Goal: Task Accomplishment & Management: Manage account settings

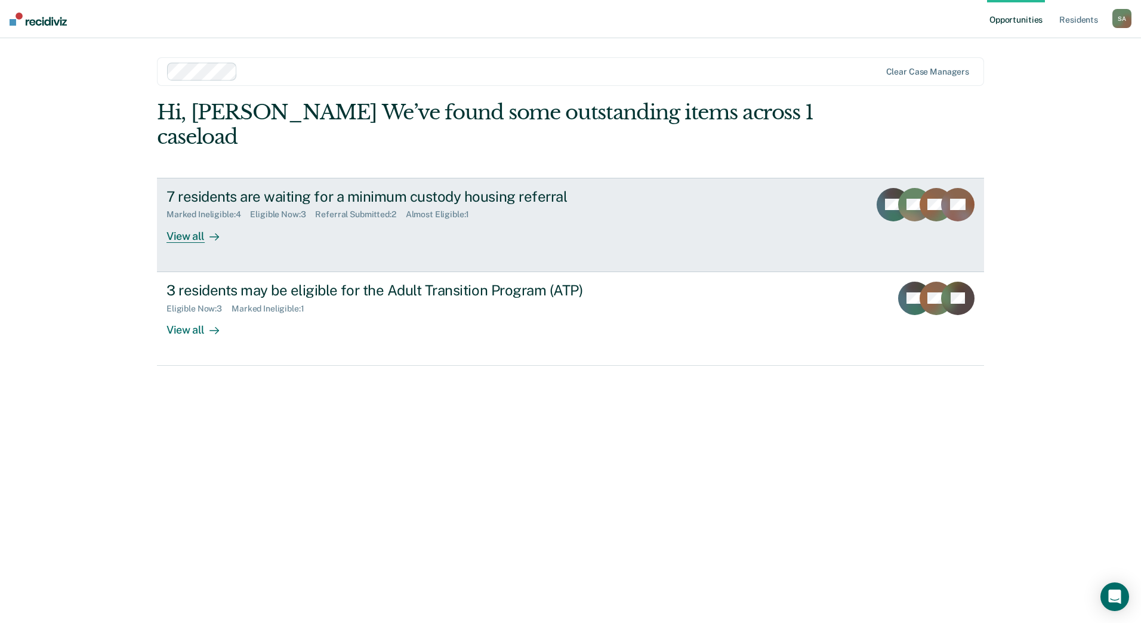
click at [446, 236] on link "7 residents are waiting for a minimum custody housing referral Marked Ineligibl…" at bounding box center [570, 225] width 827 height 94
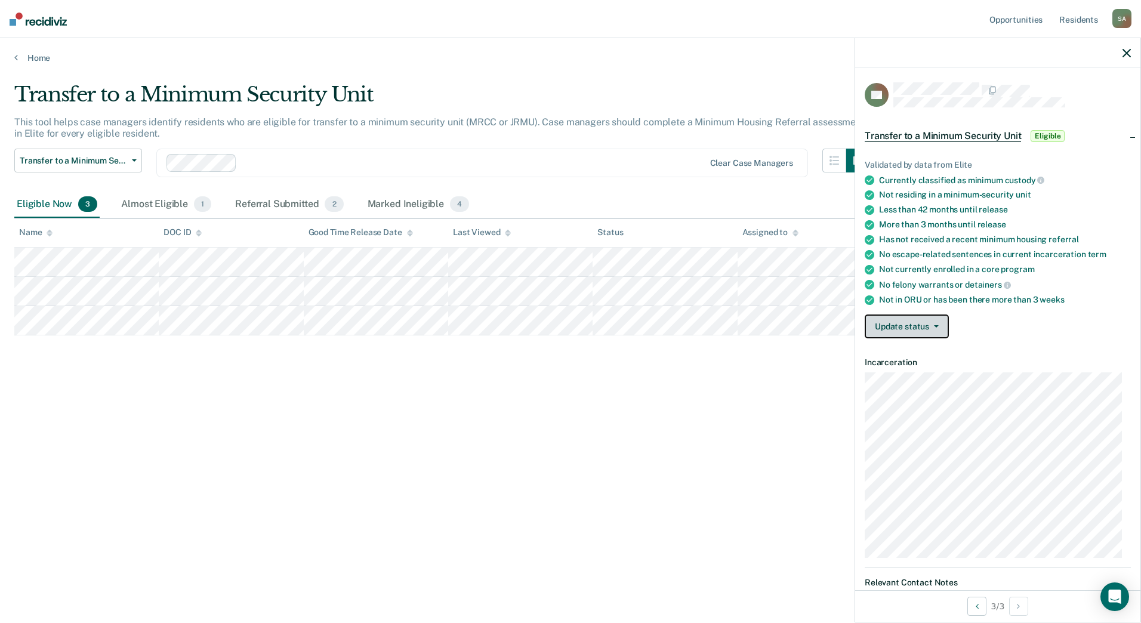
click at [942, 327] on button "Update status" at bounding box center [907, 327] width 84 height 24
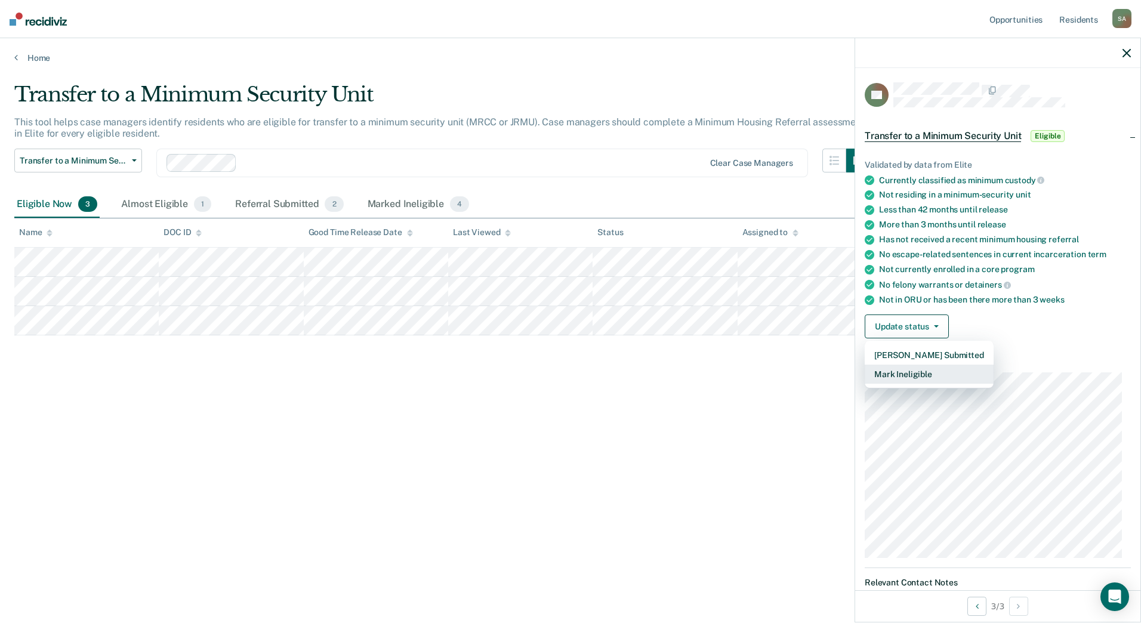
click at [925, 375] on button "Mark Ineligible" at bounding box center [929, 374] width 129 height 19
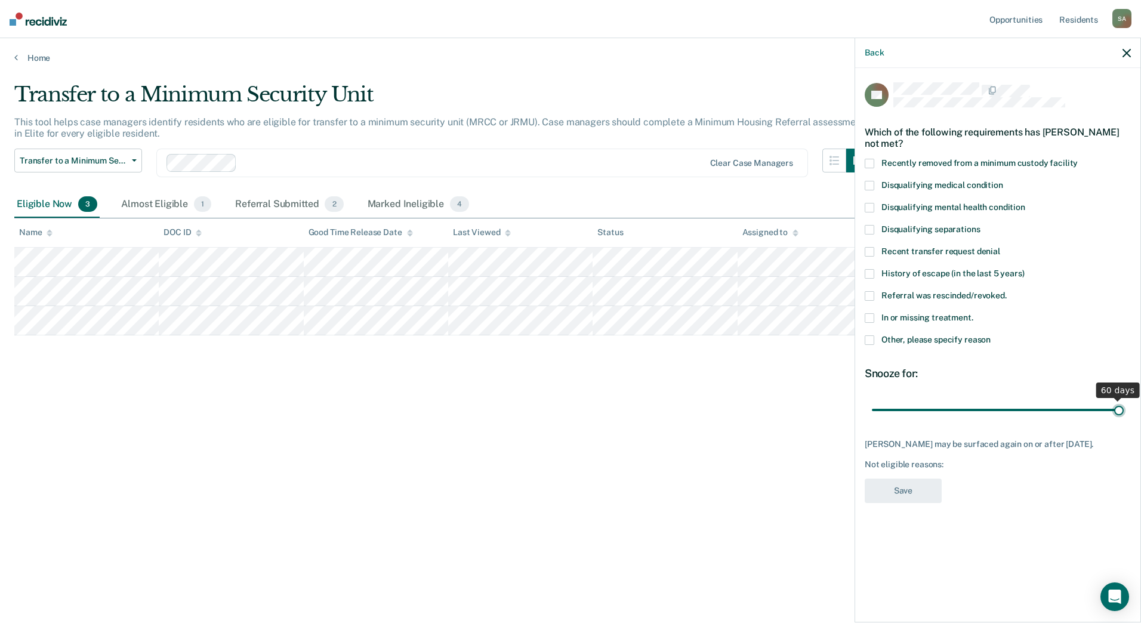
drag, startPoint x: 996, startPoint y: 410, endPoint x: 1143, endPoint y: 404, distance: 147.0
type input "60"
click at [1124, 404] on input "range" at bounding box center [998, 409] width 252 height 21
click at [930, 316] on span "In or missing treatment." at bounding box center [928, 318] width 92 height 10
click at [974, 313] on input "In or missing treatment." at bounding box center [974, 313] width 0 height 0
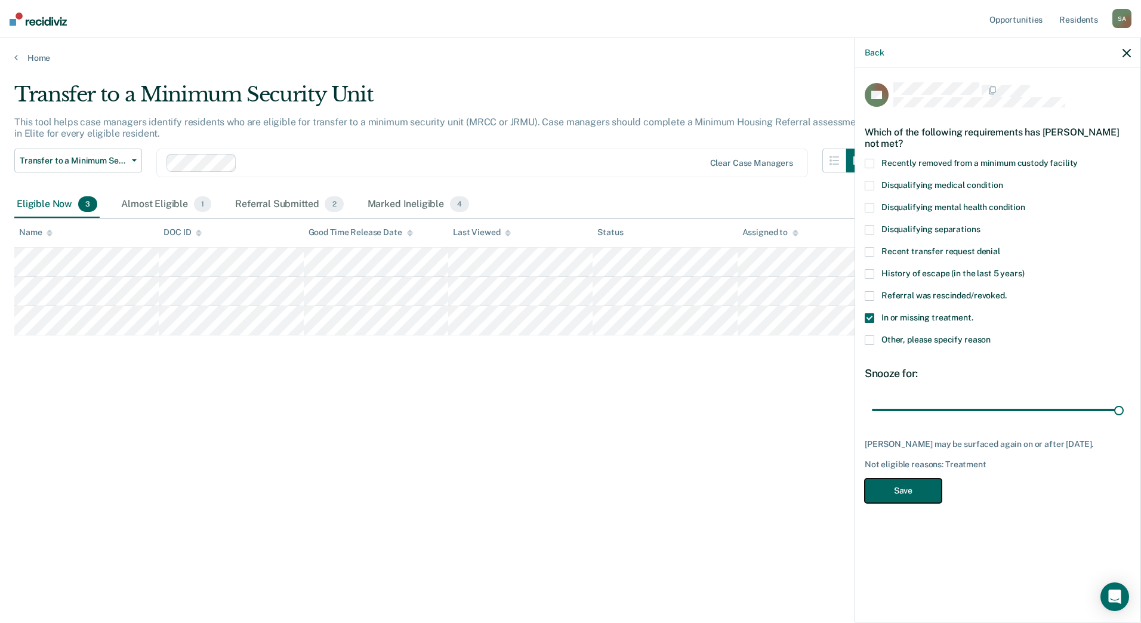
click at [906, 503] on button "Save" at bounding box center [903, 491] width 77 height 24
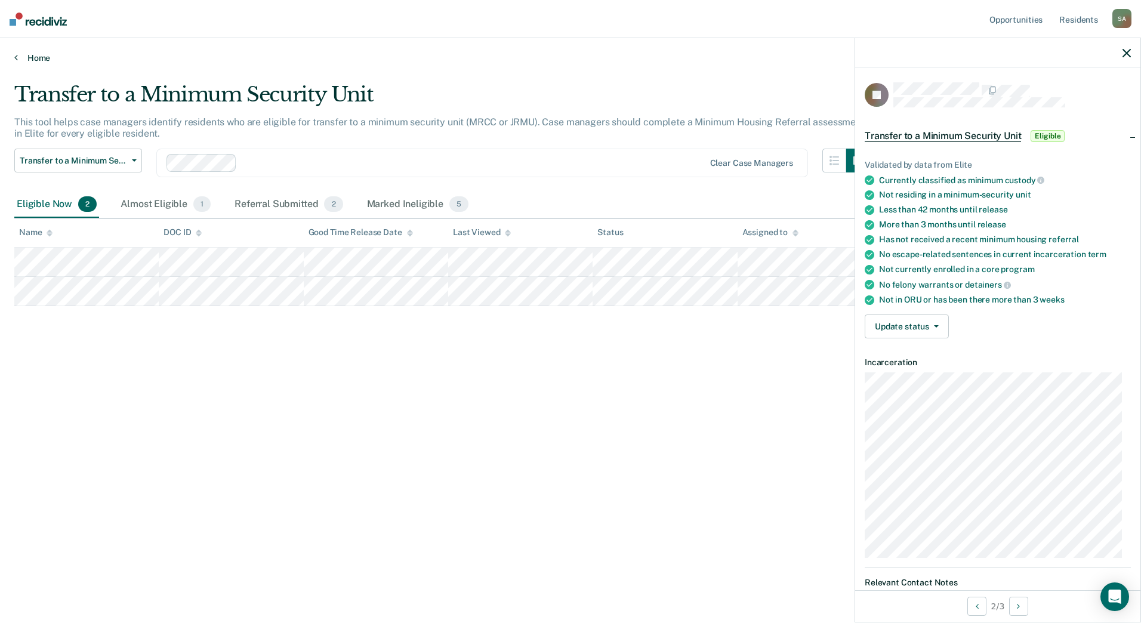
click at [26, 56] on link "Home" at bounding box center [570, 58] width 1113 height 11
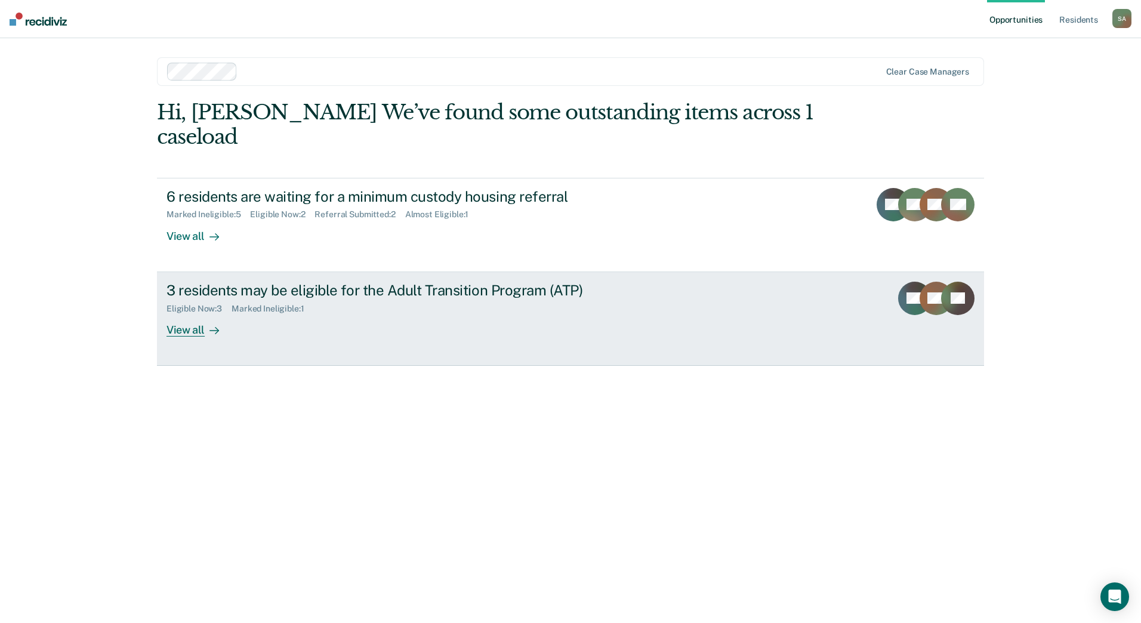
click at [239, 282] on div "3 residents may be eligible for the Adult Transition Program (ATP)" at bounding box center [376, 290] width 419 height 17
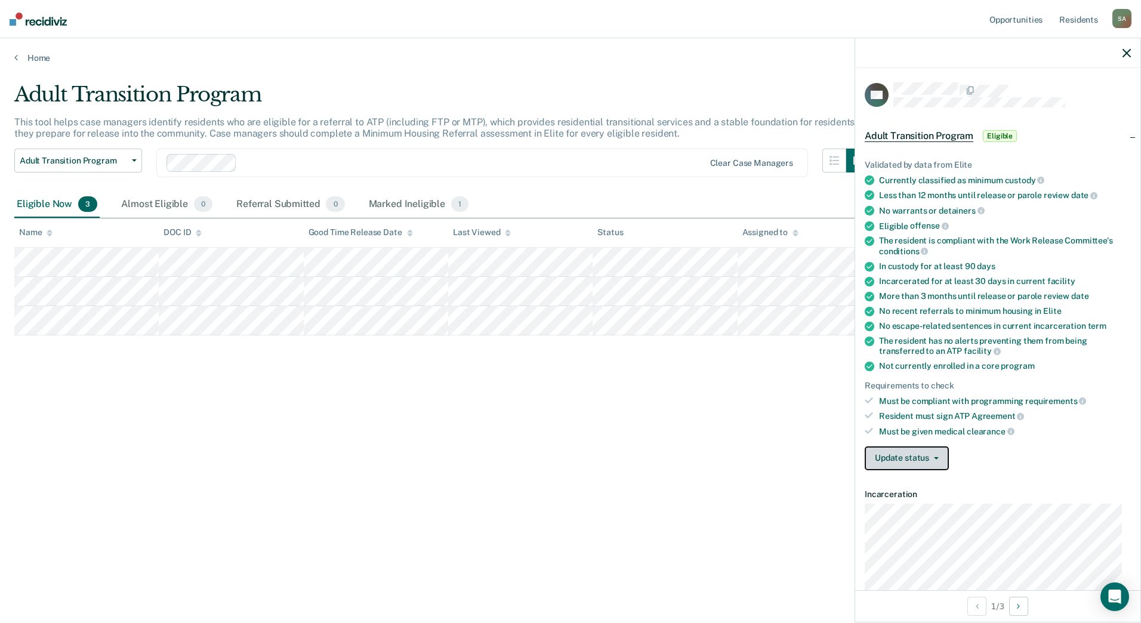
click at [935, 457] on icon "button" at bounding box center [936, 458] width 5 height 2
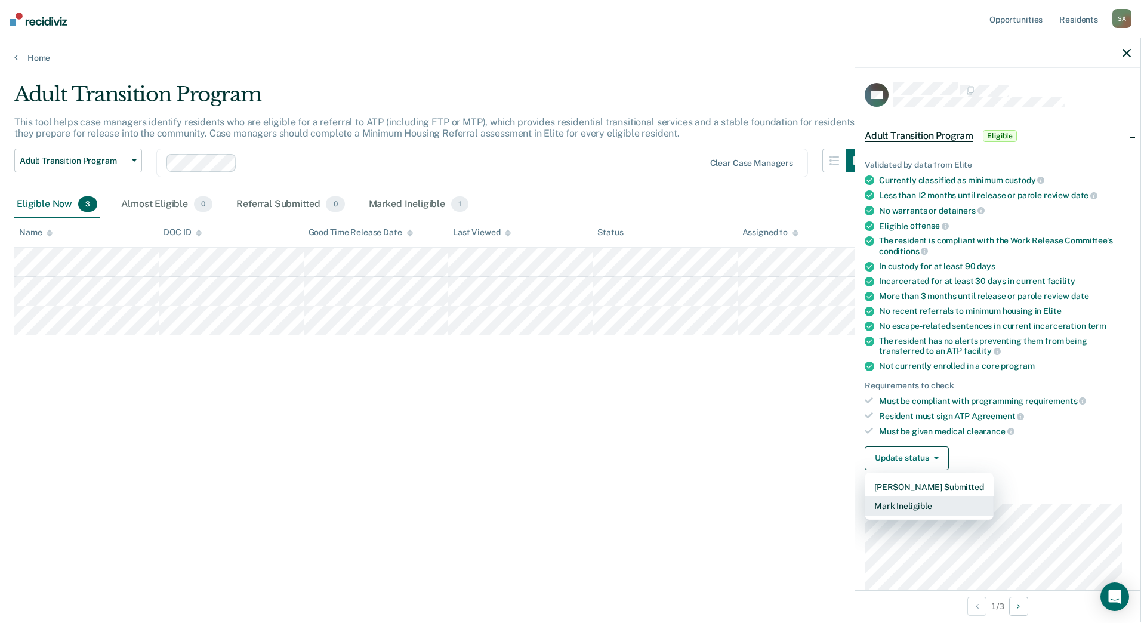
click at [912, 504] on button "Mark Ineligible" at bounding box center [929, 506] width 129 height 19
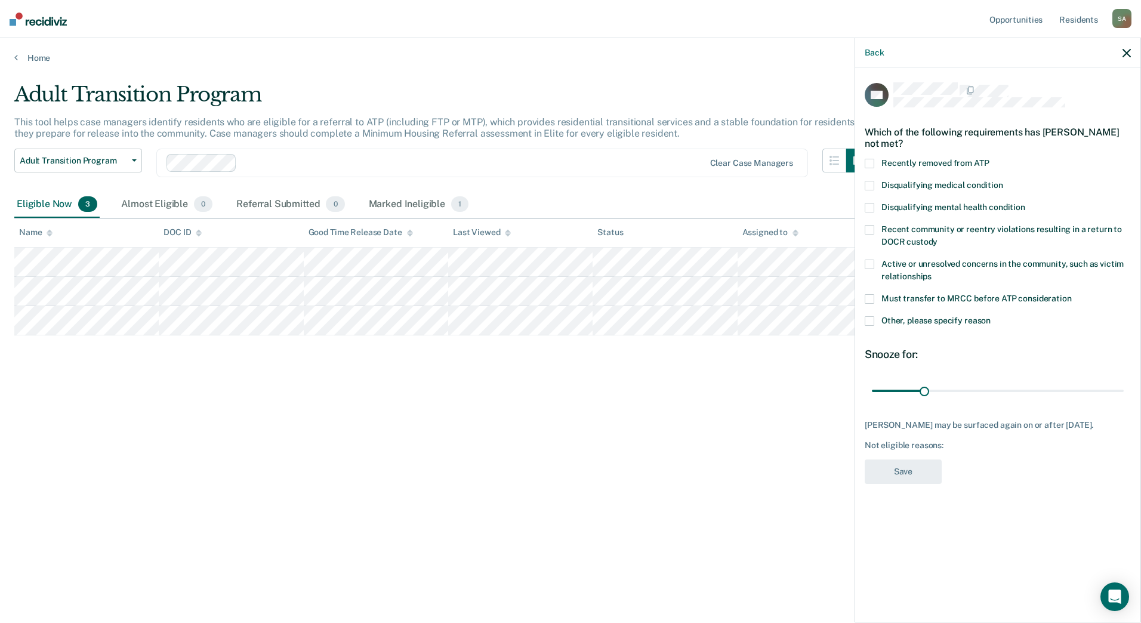
click at [865, 321] on span at bounding box center [870, 321] width 10 height 10
click at [991, 316] on input "Other, please specify reason" at bounding box center [991, 316] width 0 height 0
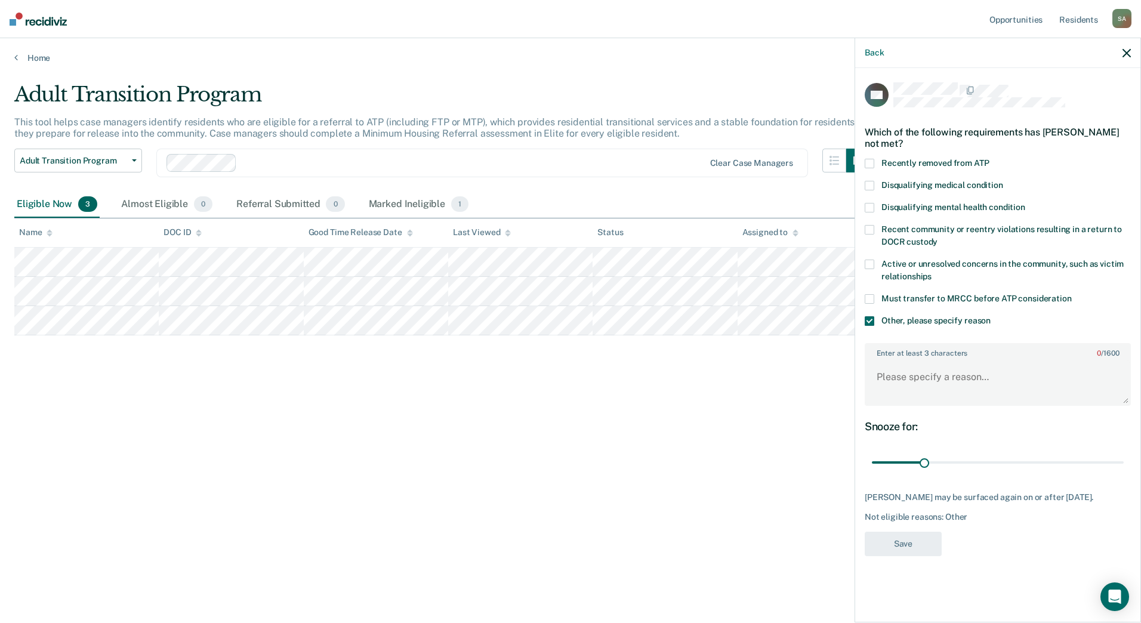
click at [870, 318] on span at bounding box center [870, 321] width 10 height 10
click at [991, 316] on input "Other, please specify reason" at bounding box center [991, 316] width 0 height 0
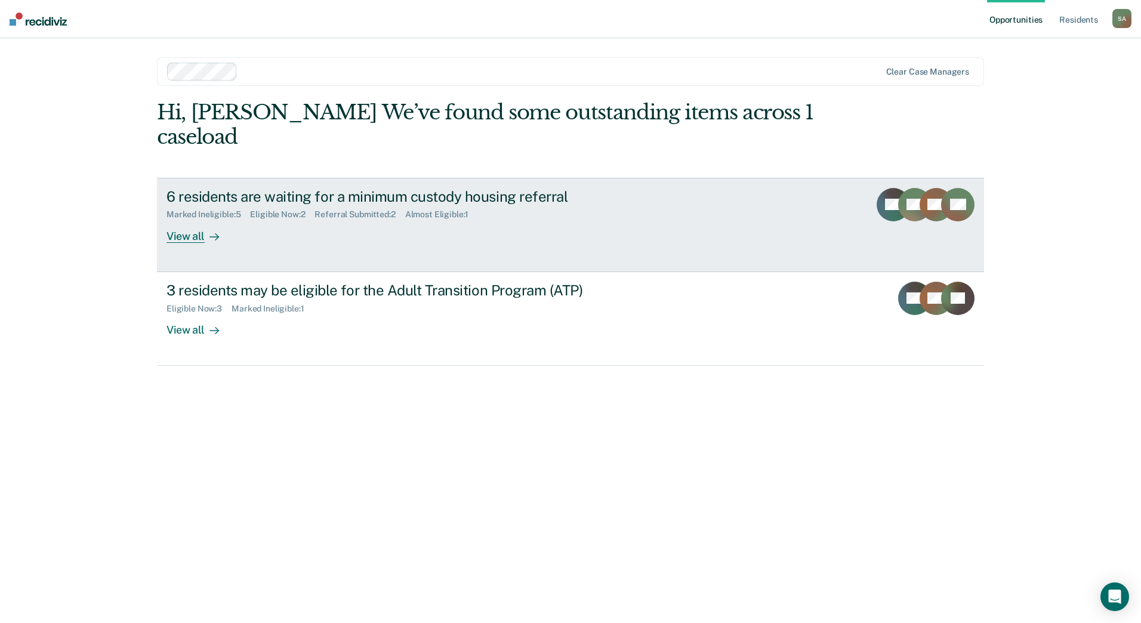
click at [338, 232] on link "6 residents are waiting for a minimum custody housing referral Marked Ineligibl…" at bounding box center [570, 225] width 827 height 94
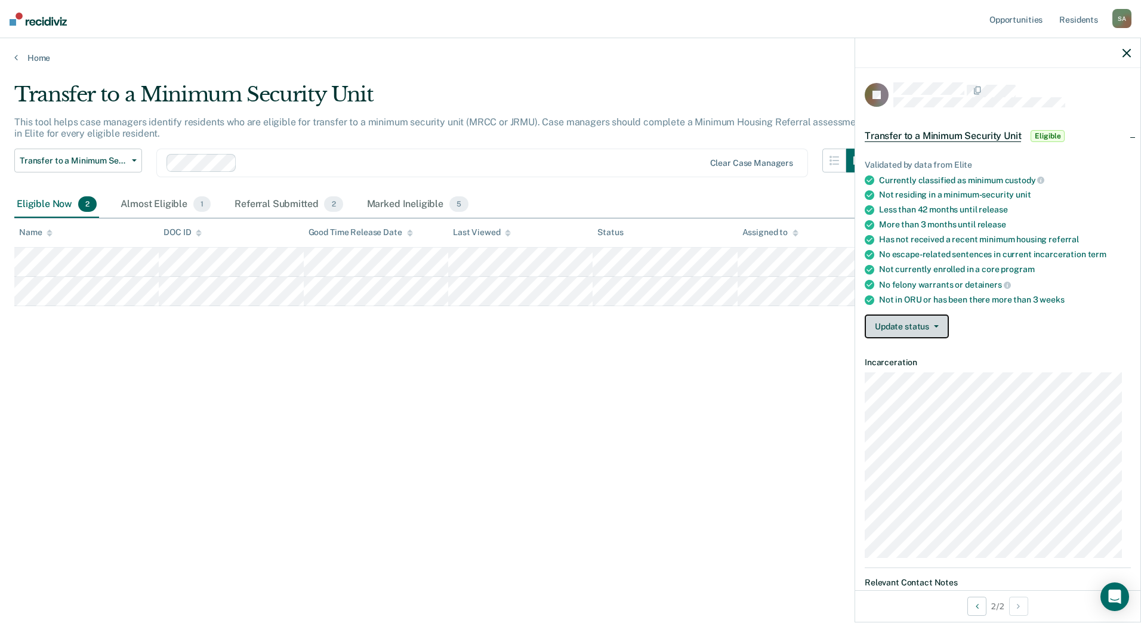
click at [940, 330] on button "Update status" at bounding box center [907, 327] width 84 height 24
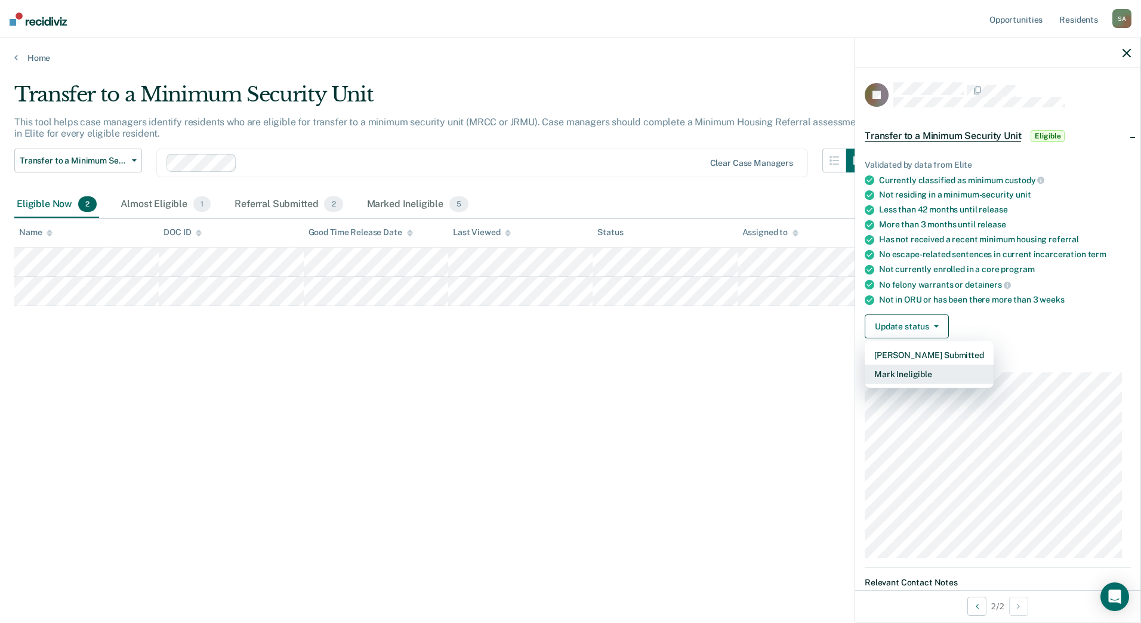
click at [922, 371] on button "Mark Ineligible" at bounding box center [929, 374] width 129 height 19
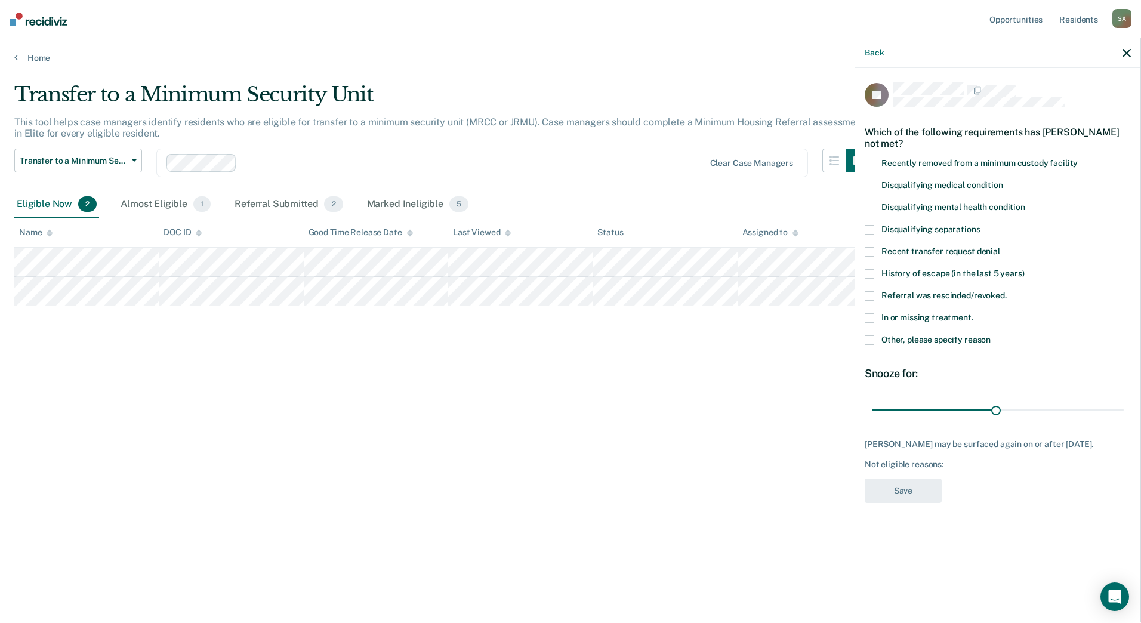
click at [929, 318] on span "In or missing treatment." at bounding box center [928, 318] width 92 height 10
click at [974, 313] on input "In or missing treatment." at bounding box center [974, 313] width 0 height 0
drag, startPoint x: 1055, startPoint y: 420, endPoint x: 1143, endPoint y: 424, distance: 88.5
type input "60"
click at [1124, 420] on input "range" at bounding box center [998, 409] width 252 height 21
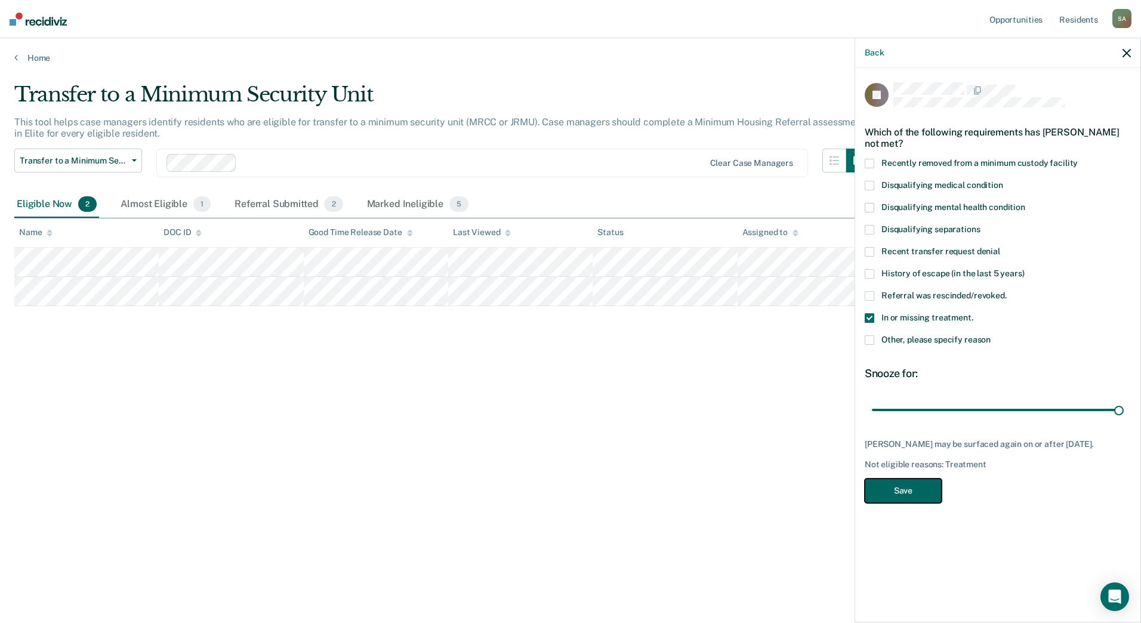
click at [913, 488] on button "Save" at bounding box center [903, 491] width 77 height 24
